Goal: Transaction & Acquisition: Book appointment/travel/reservation

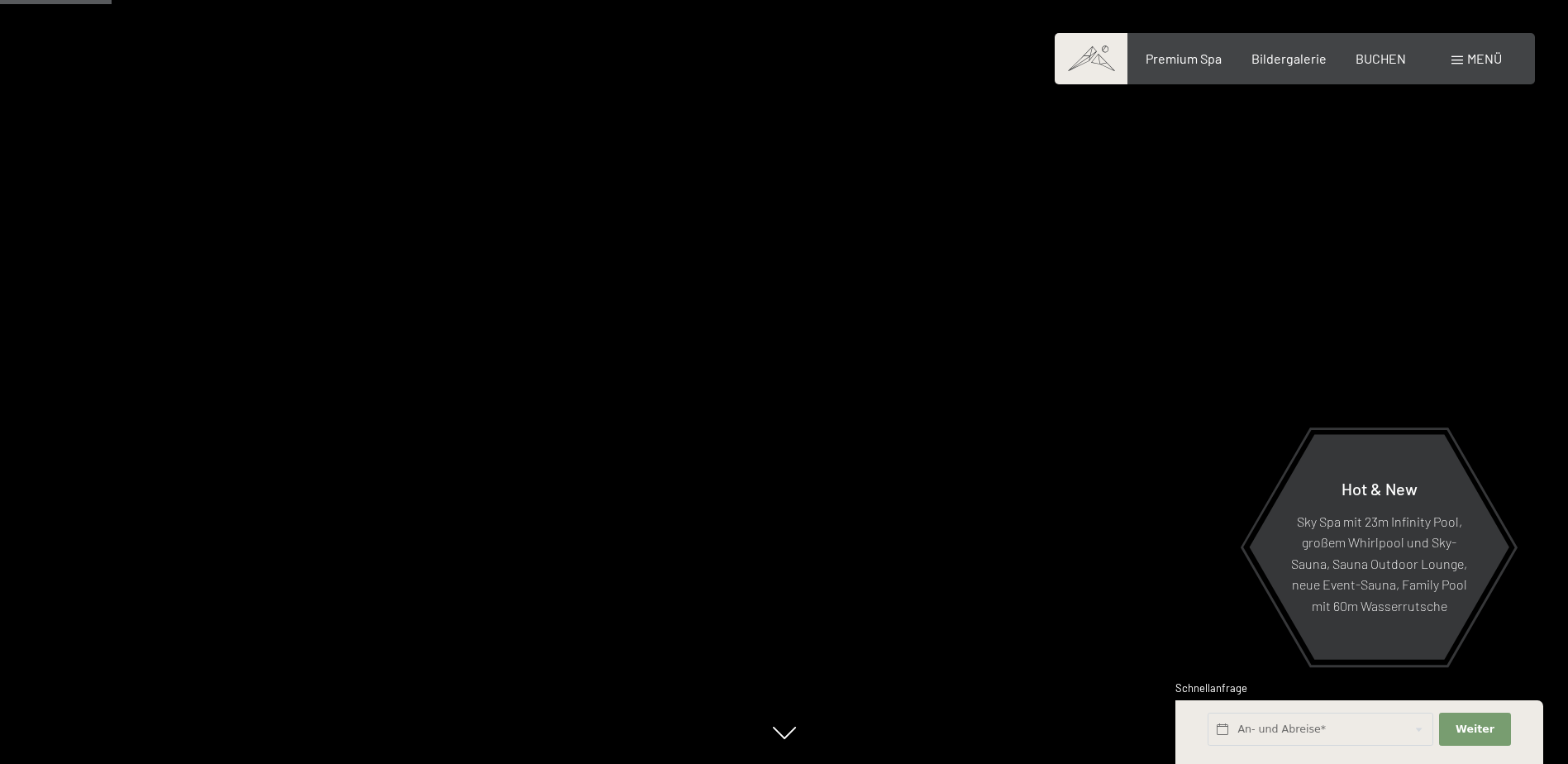
click at [1392, 52] on span "BUCHEN" at bounding box center [1381, 58] width 51 height 16
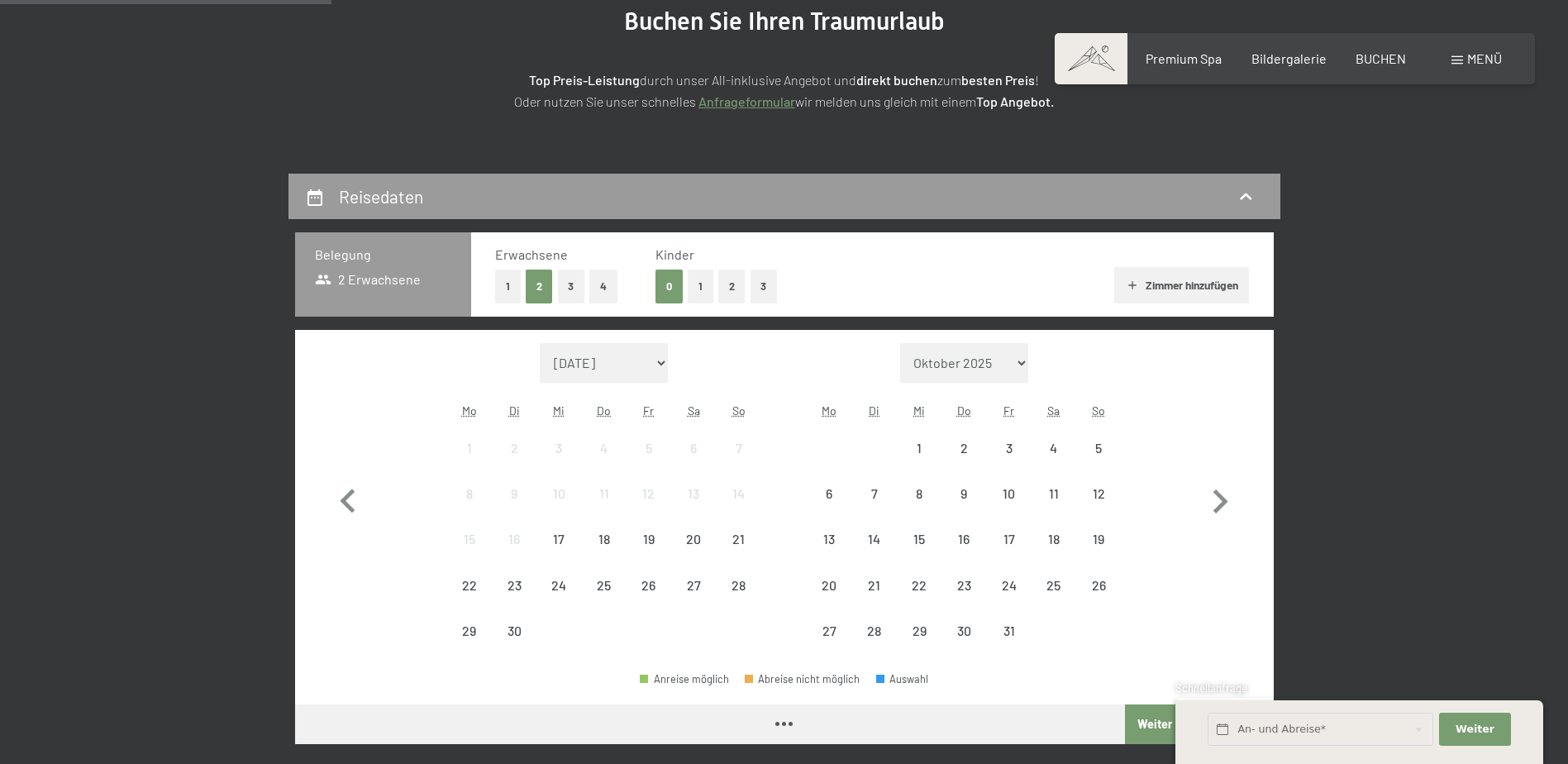
scroll to position [331, 0]
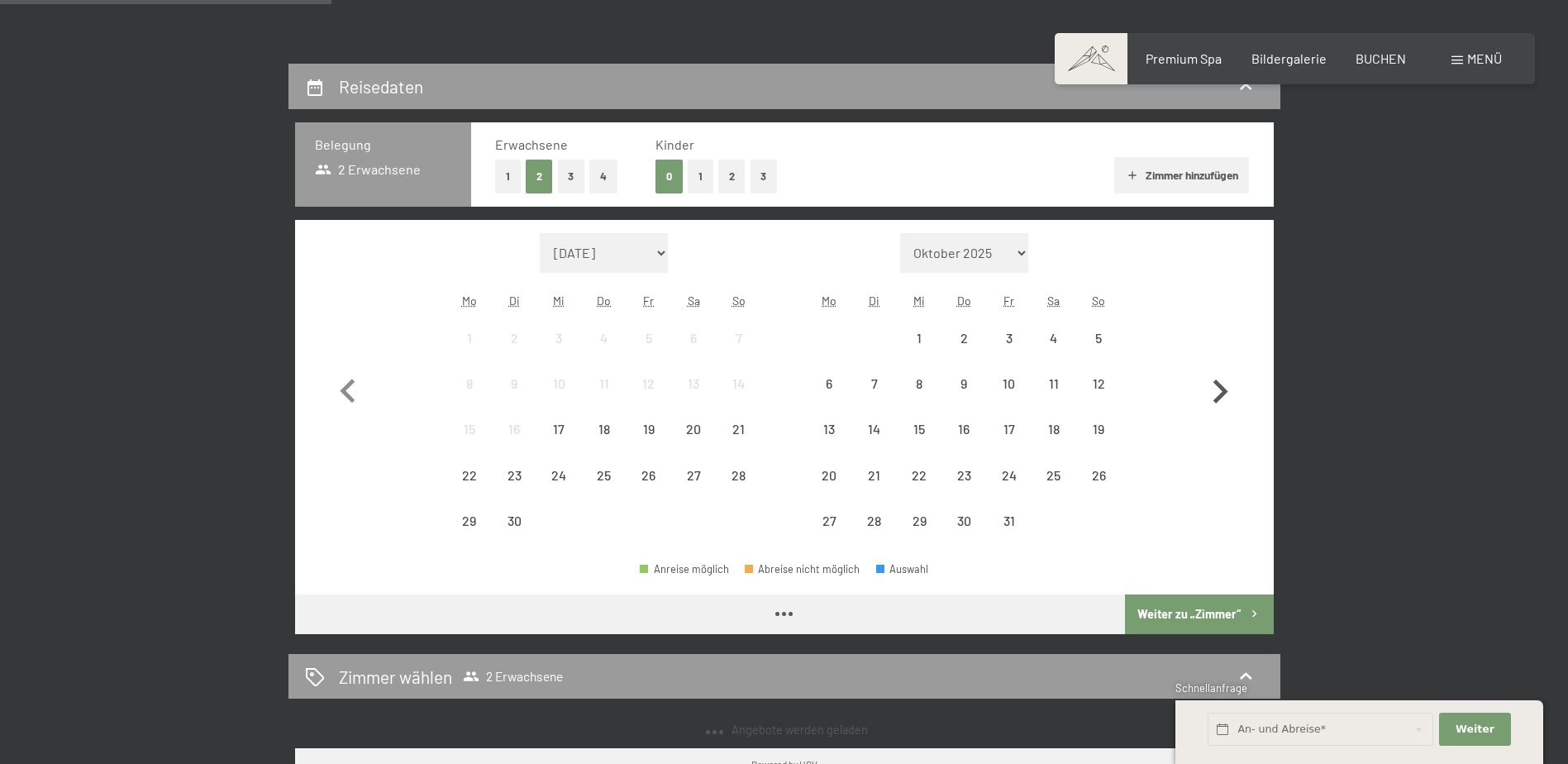
click at [1213, 393] on icon "button" at bounding box center [1220, 392] width 48 height 48
select select "2025-10-01"
select select "2025-11-01"
click at [1213, 393] on icon "button" at bounding box center [1220, 392] width 48 height 48
select select "2025-11-01"
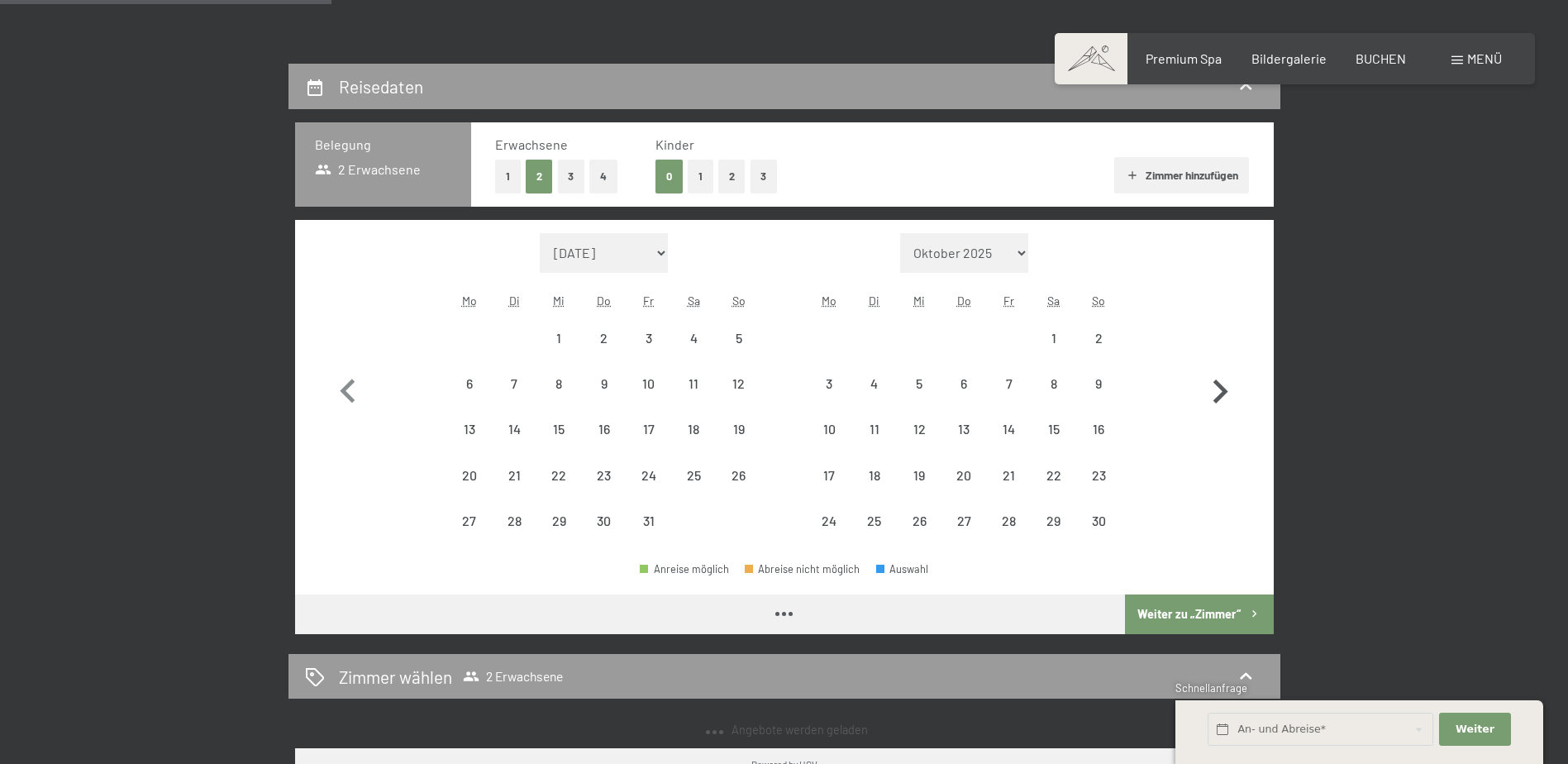
select select "2025-12-01"
click at [1213, 393] on icon "button" at bounding box center [1220, 392] width 48 height 48
select select "2025-12-01"
select select "2026-01-01"
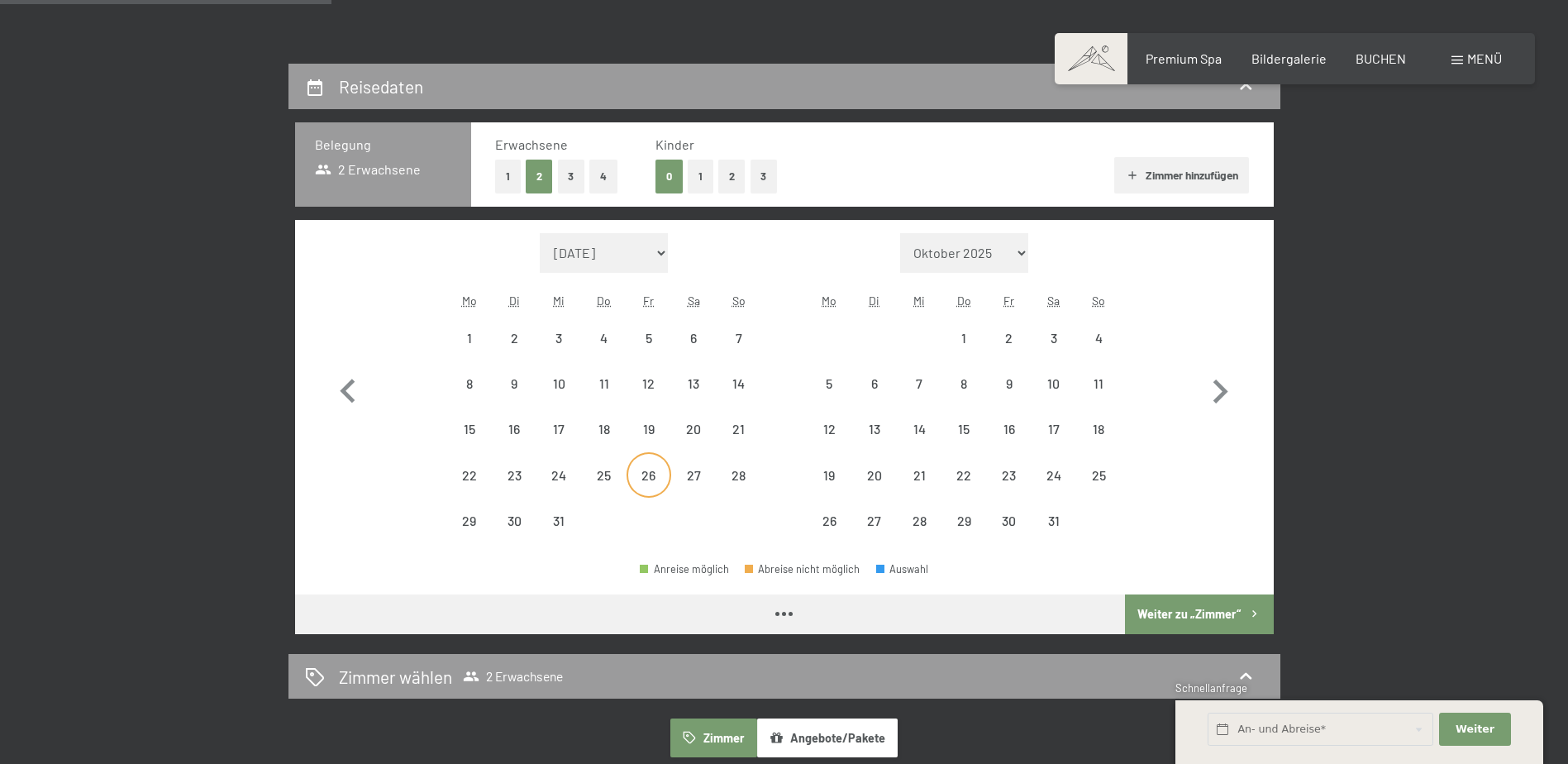
click at [652, 469] on div "26" at bounding box center [649, 490] width 42 height 42
select select "2025-12-01"
select select "2026-01-01"
select select "2025-12-01"
select select "2026-01-01"
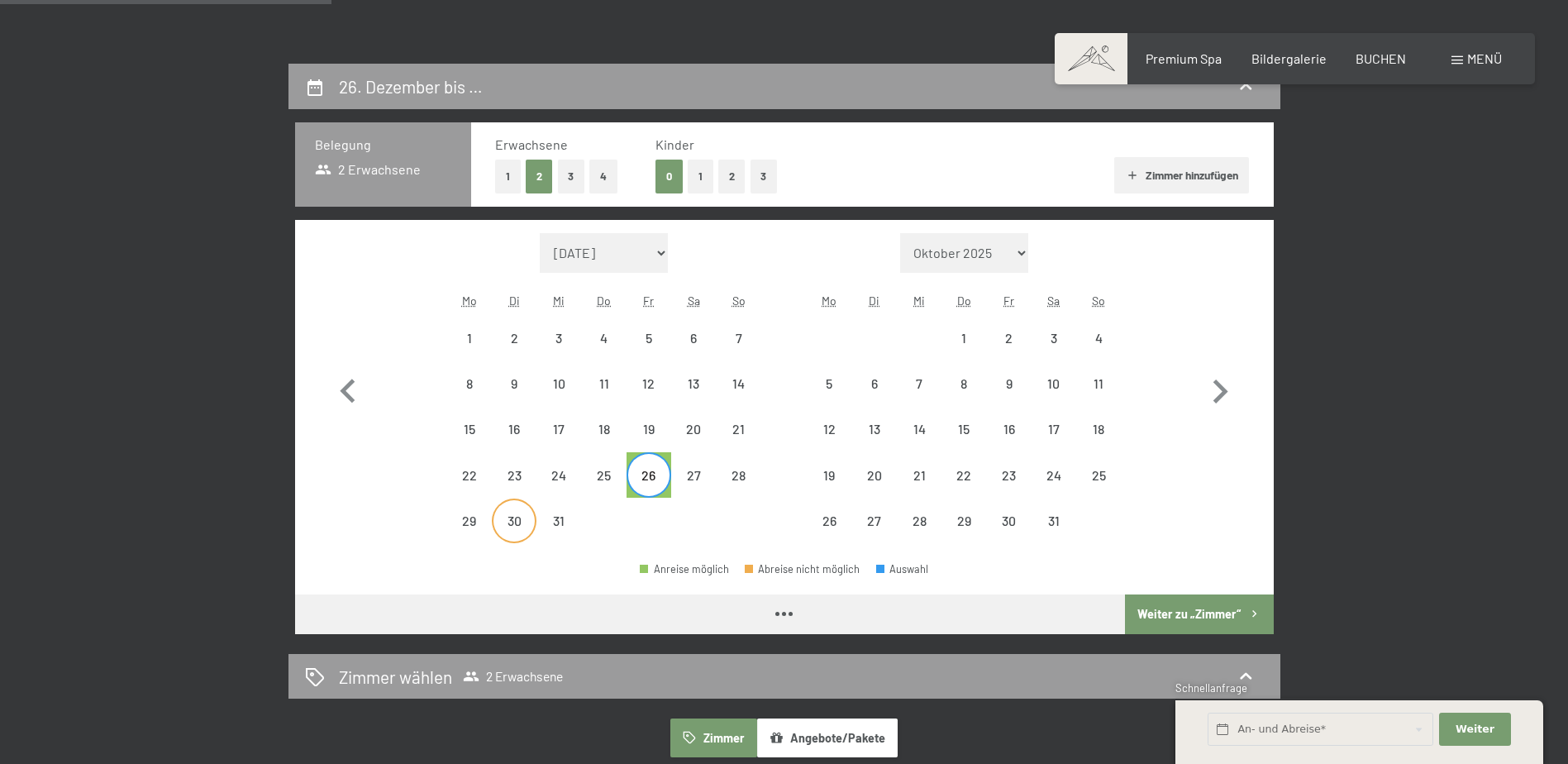
click at [501, 522] on div "30" at bounding box center [515, 536] width 42 height 42
select select "2025-12-01"
select select "2026-01-01"
click at [1195, 600] on button "Weiter zu „Zimmer“" at bounding box center [1199, 615] width 148 height 40
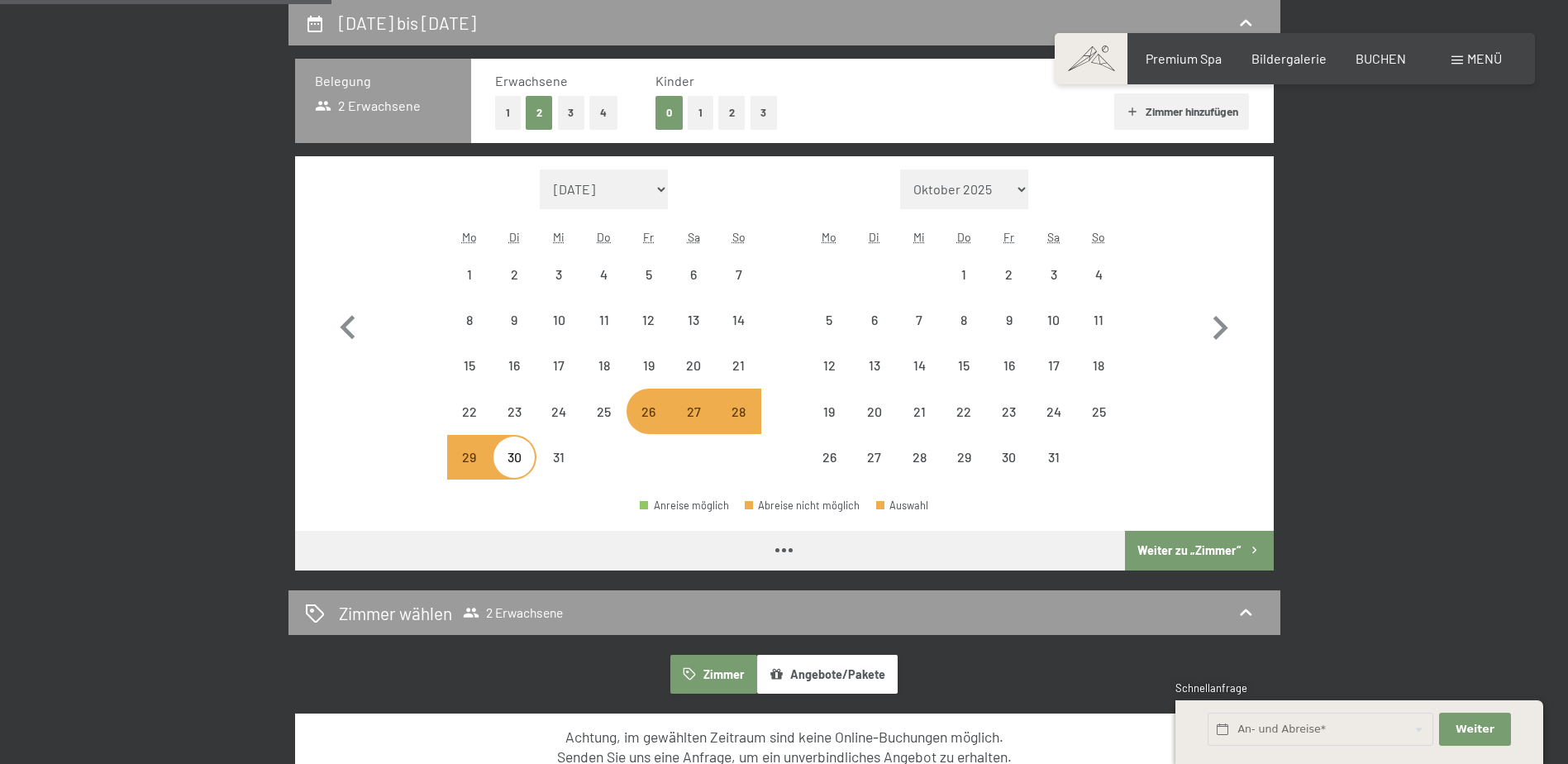
select select "2025-12-01"
select select "2026-01-01"
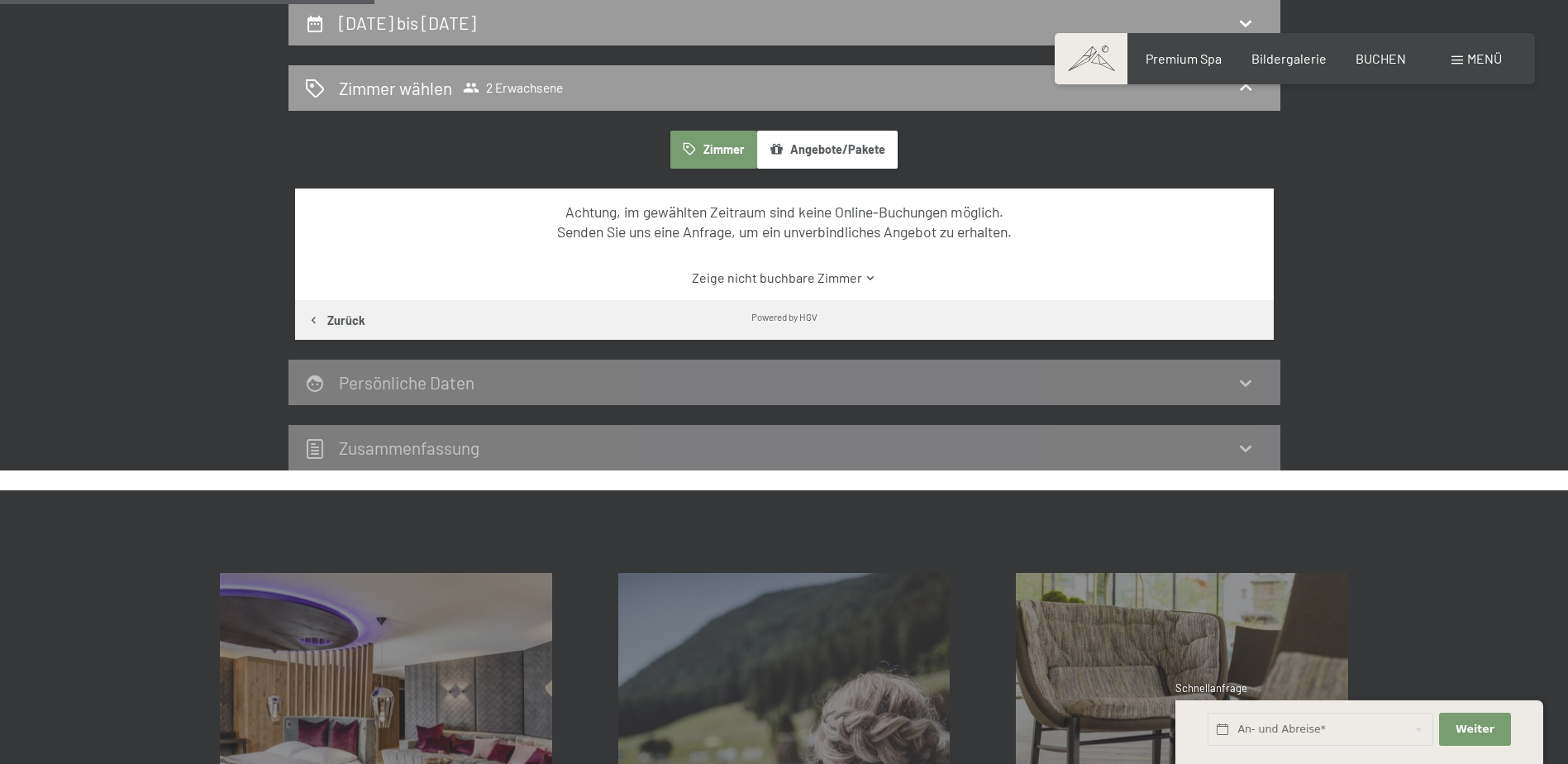
click at [862, 153] on button "Angebote/Pakete" at bounding box center [827, 149] width 140 height 38
click at [850, 278] on link "Zeige nicht buchbare Angebote/Pakete" at bounding box center [784, 278] width 921 height 18
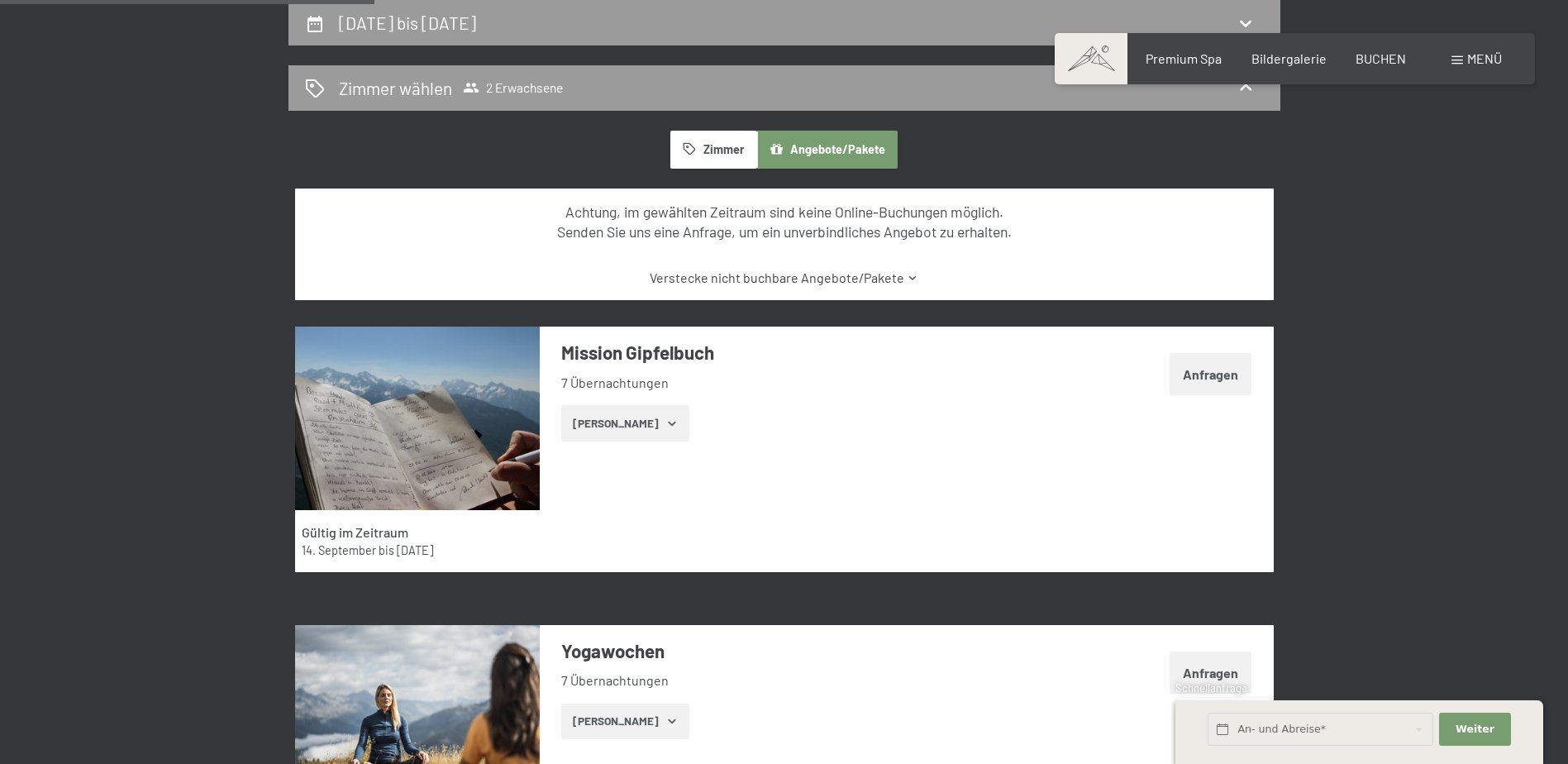
click at [851, 280] on link "Verstecke nicht buchbare Angebote/Pakete" at bounding box center [784, 278] width 921 height 18
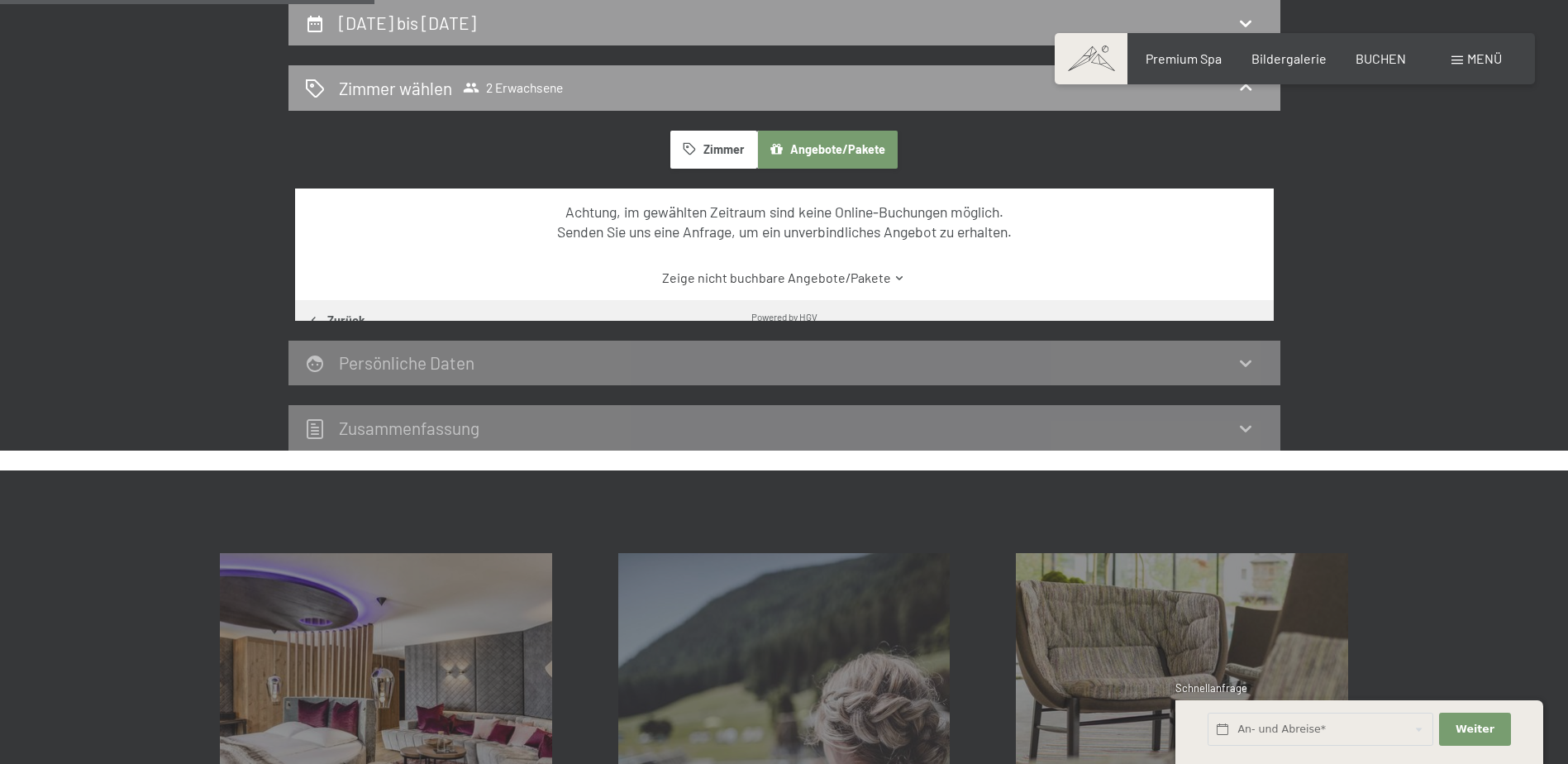
click at [851, 280] on link "Zeige nicht buchbare Angebote/Pakete" at bounding box center [784, 278] width 921 height 18
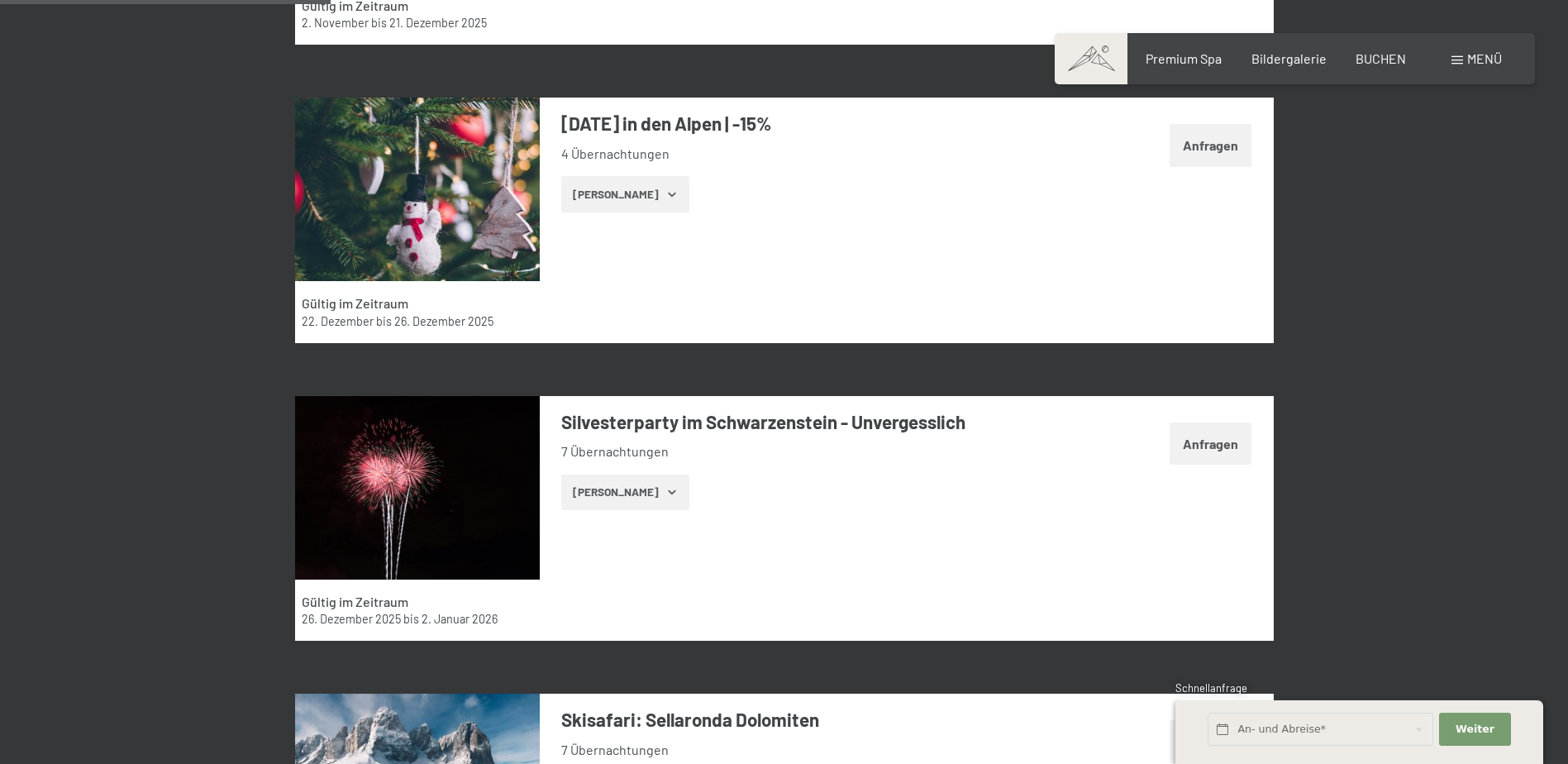
scroll to position [1222, 0]
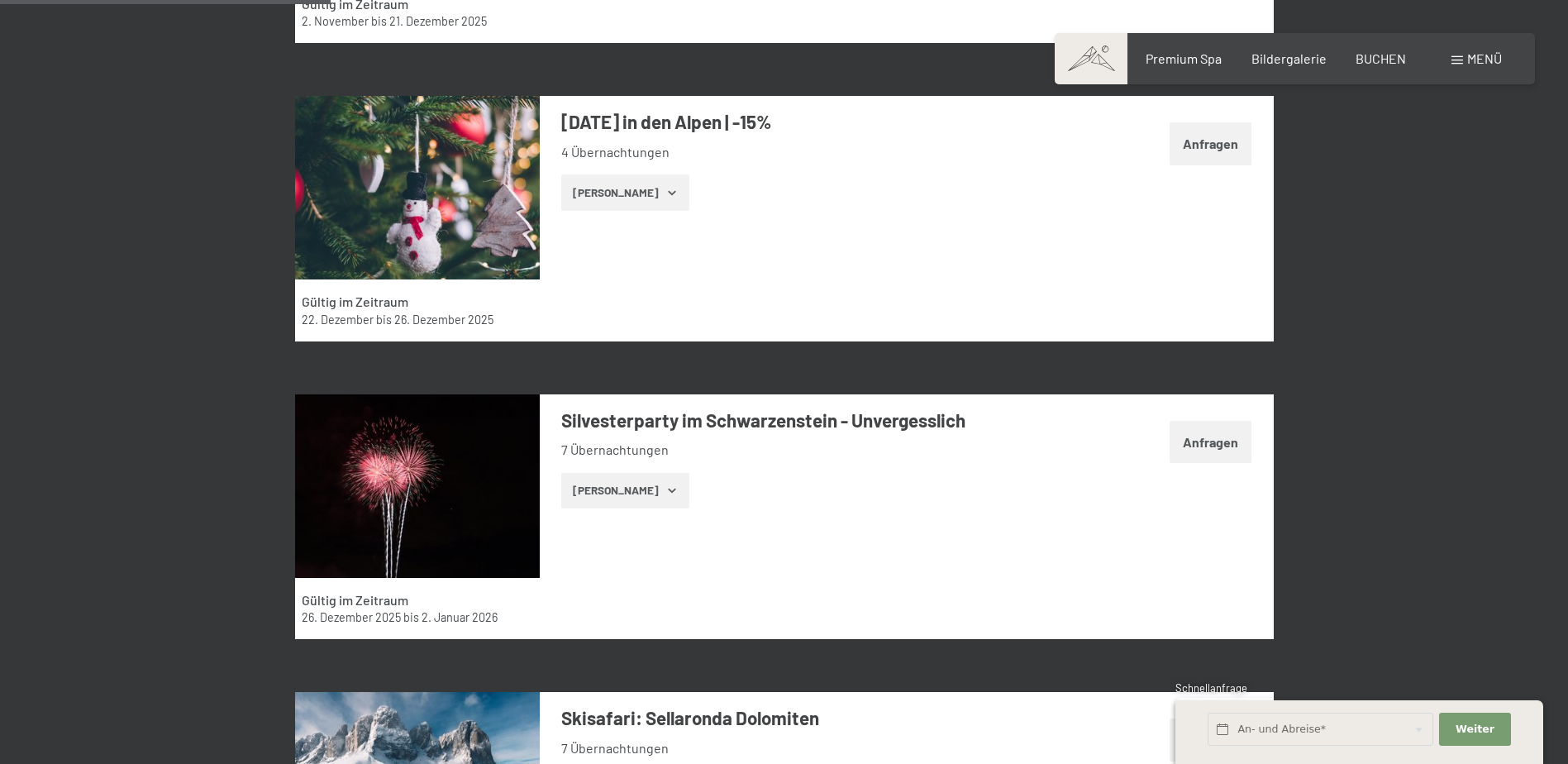
click at [615, 480] on button "Zeige Zimmer" at bounding box center [625, 492] width 128 height 37
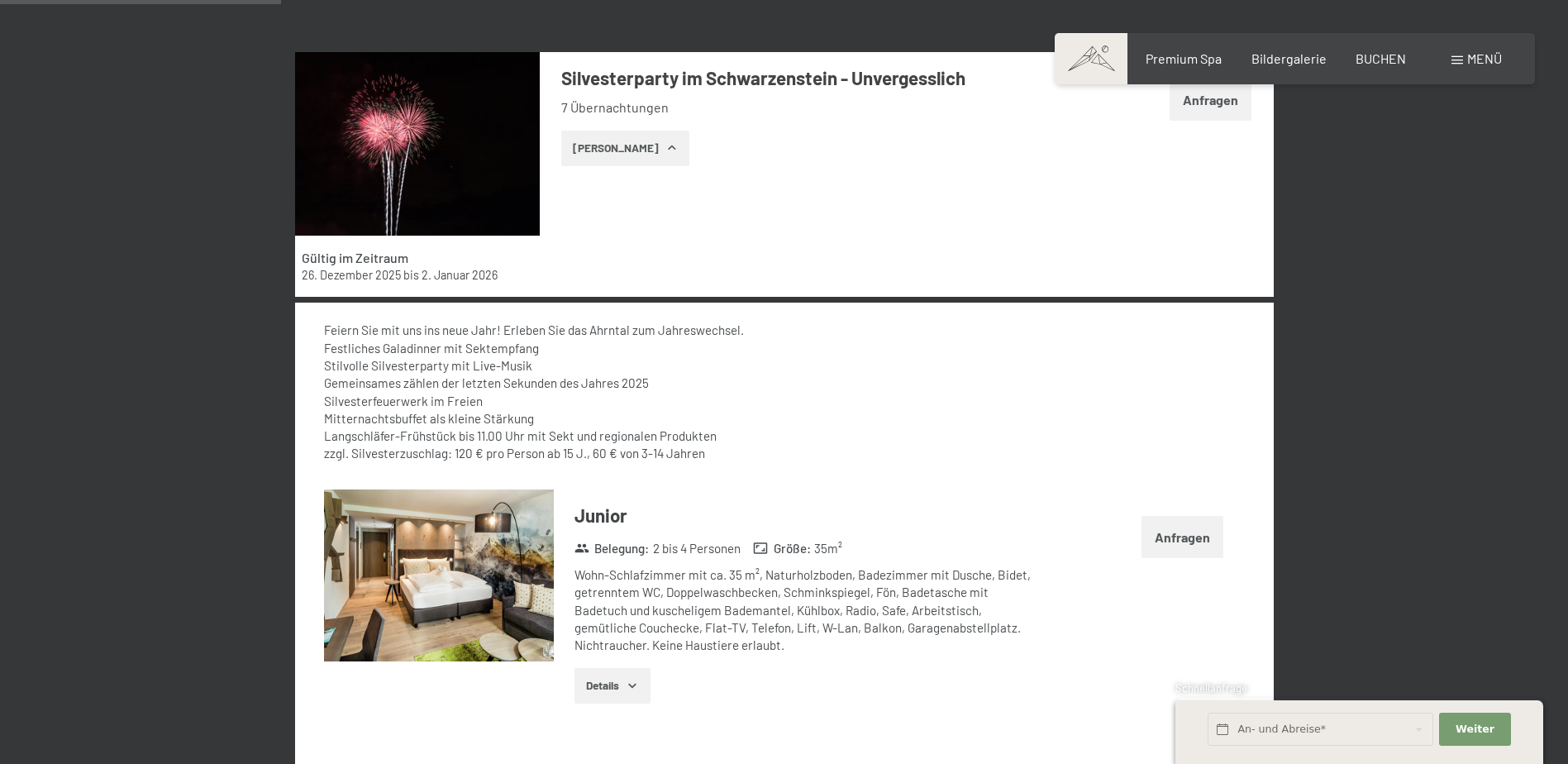
scroll to position [1305, 0]
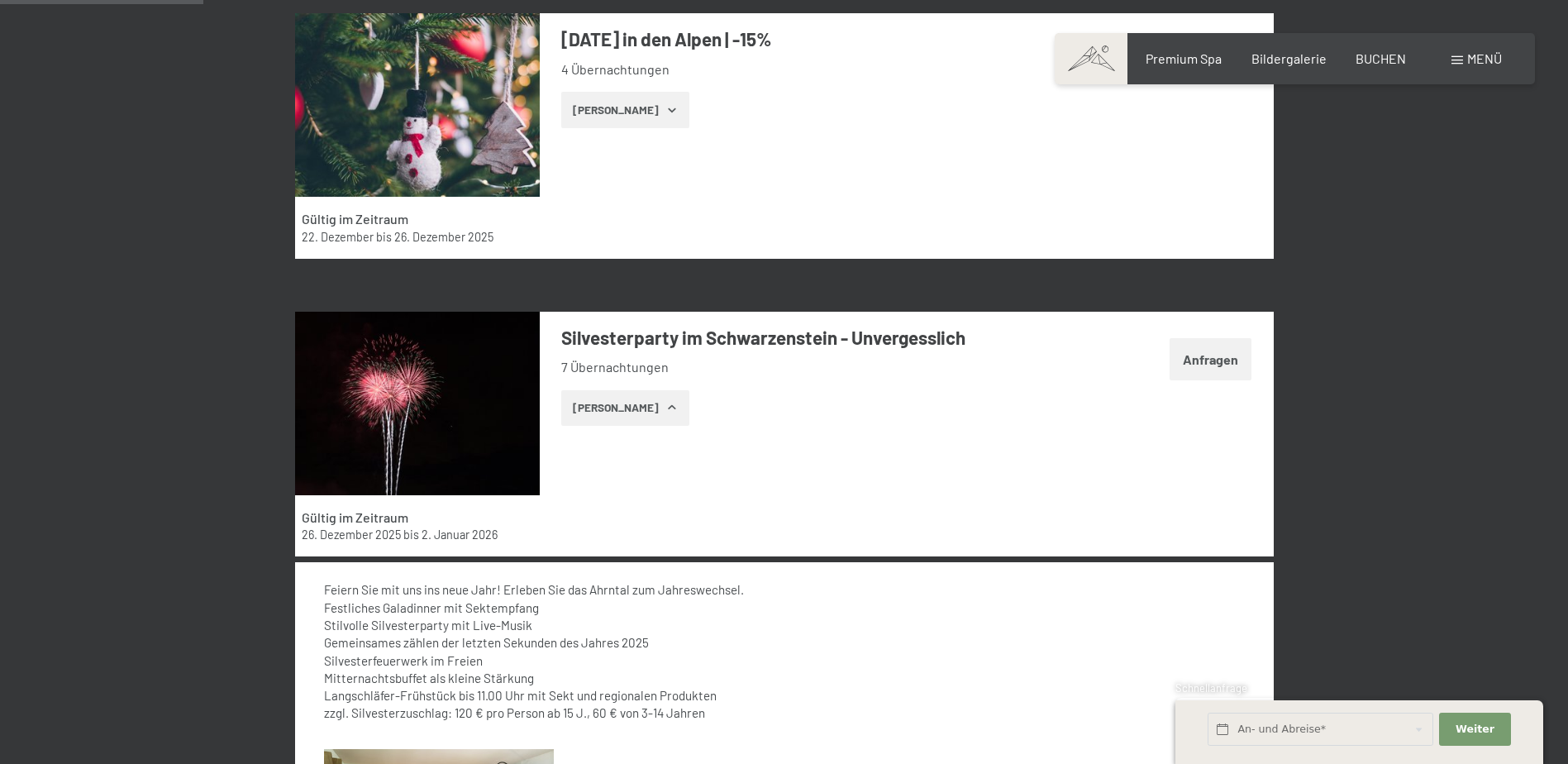
click at [623, 420] on button "Zeige Zimmer" at bounding box center [625, 409] width 128 height 37
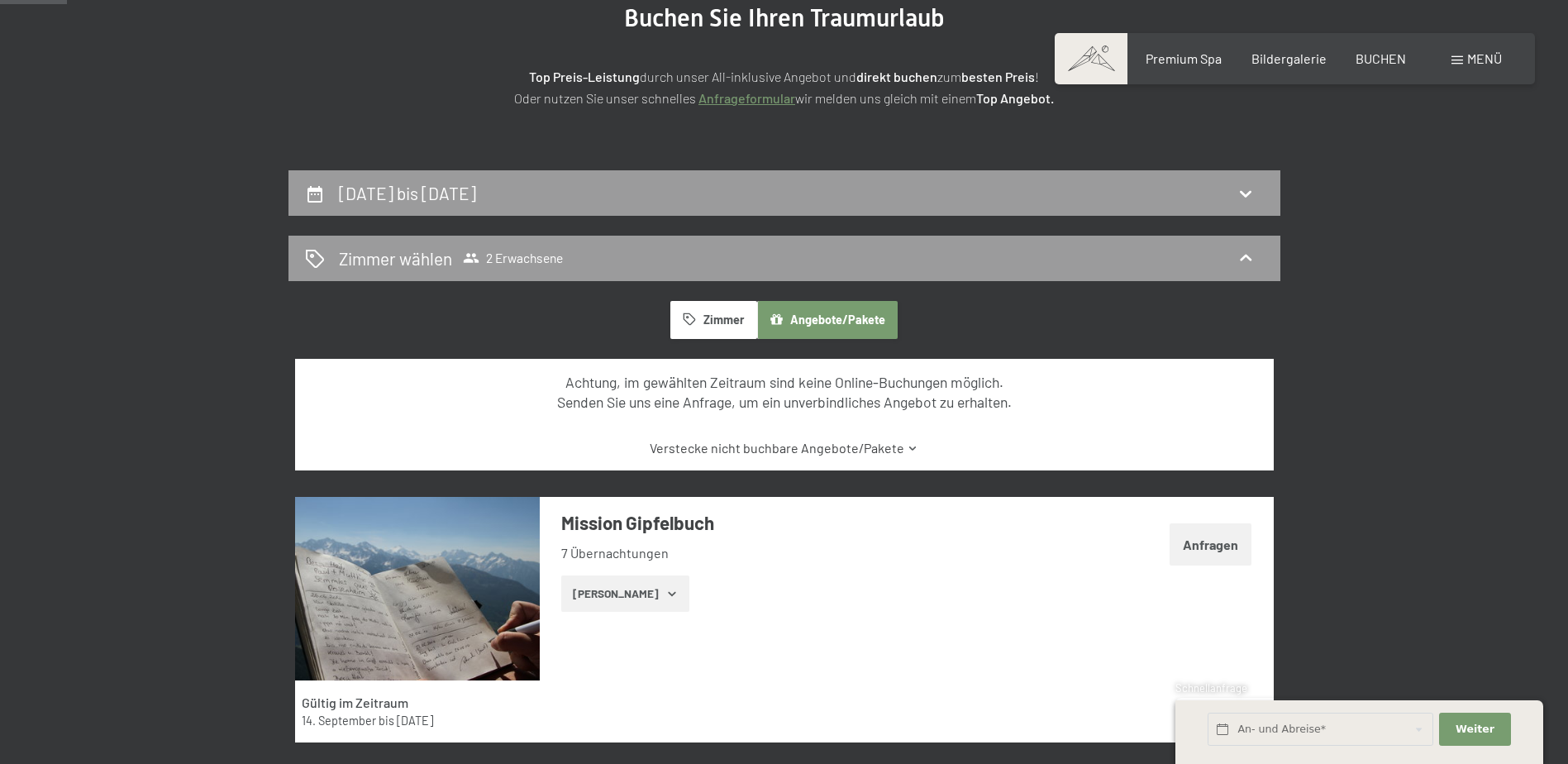
scroll to position [248, 0]
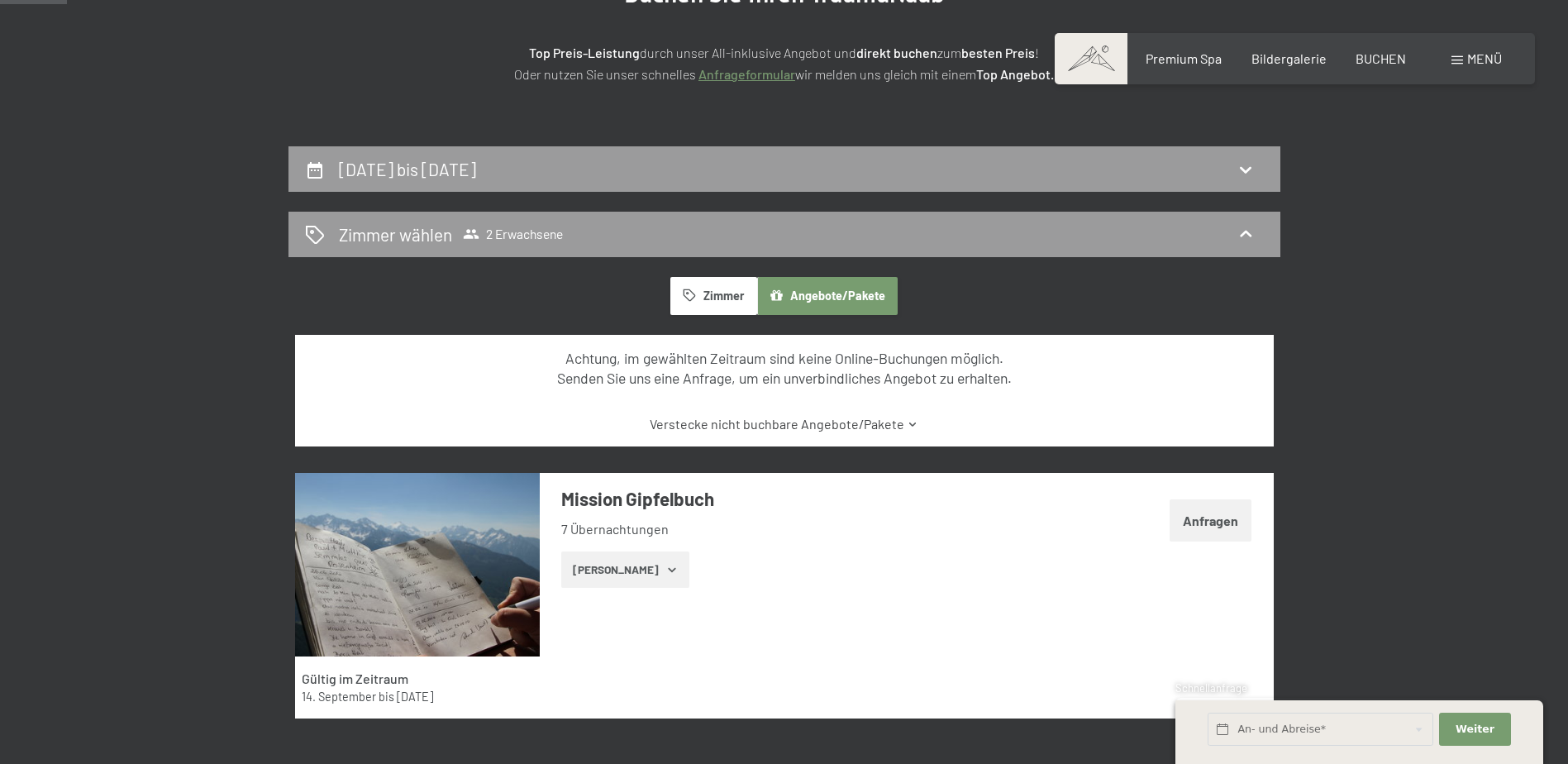
click at [733, 277] on button "Zimmer" at bounding box center [714, 296] width 86 height 38
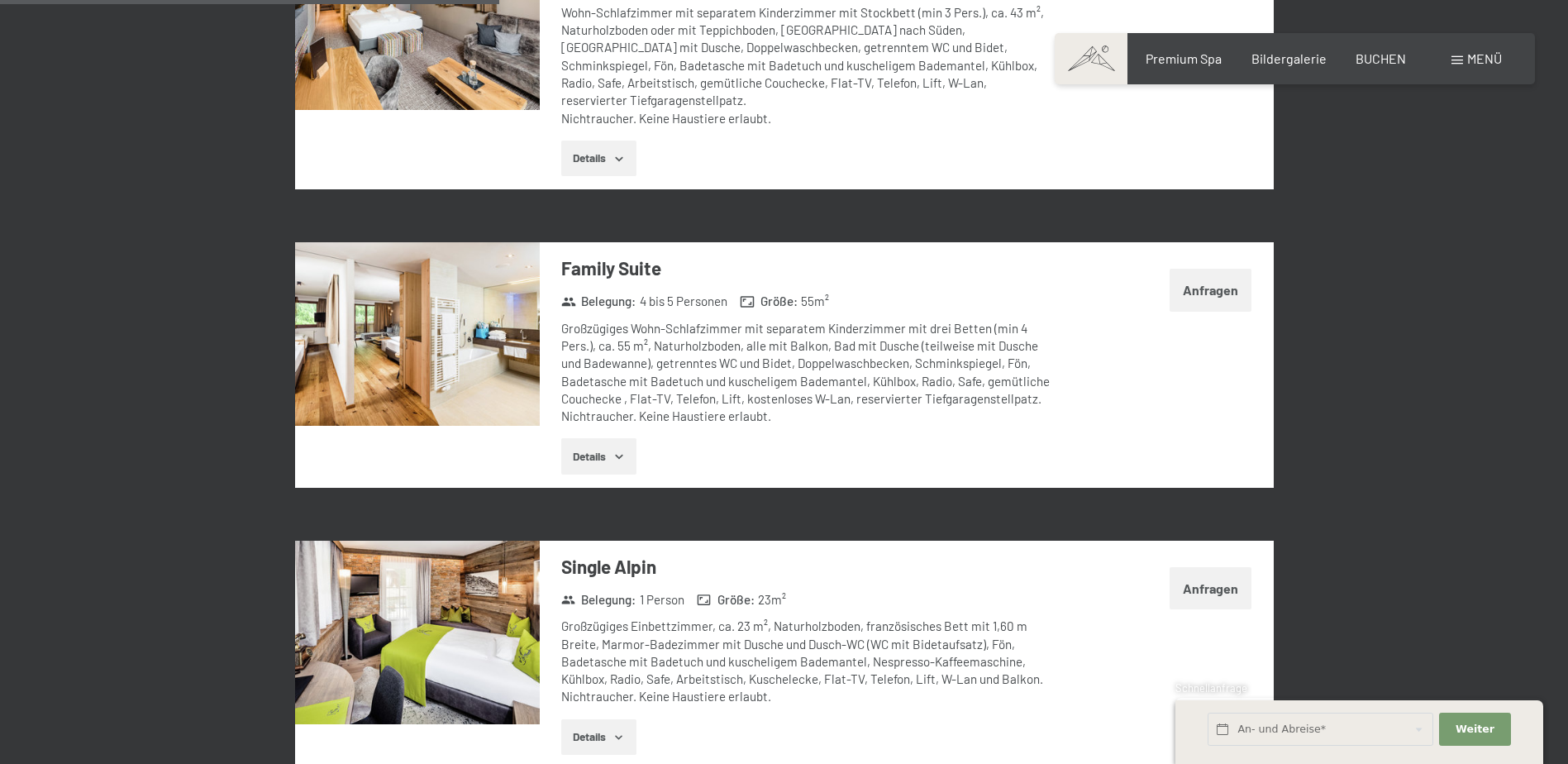
scroll to position [1985, 0]
